Goal: Check status

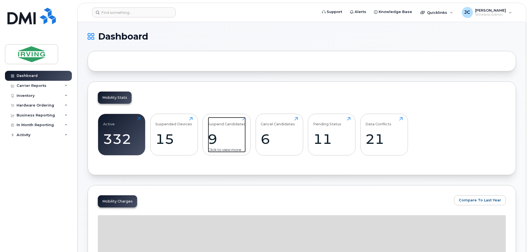
click at [232, 137] on div "9" at bounding box center [227, 139] width 38 height 16
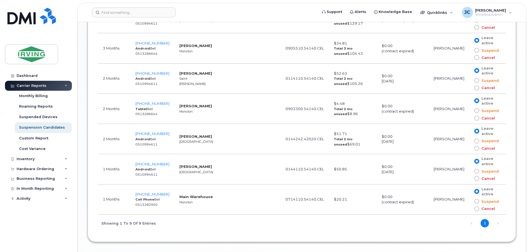
scroll to position [442, 0]
